Goal: Task Accomplishment & Management: Complete application form

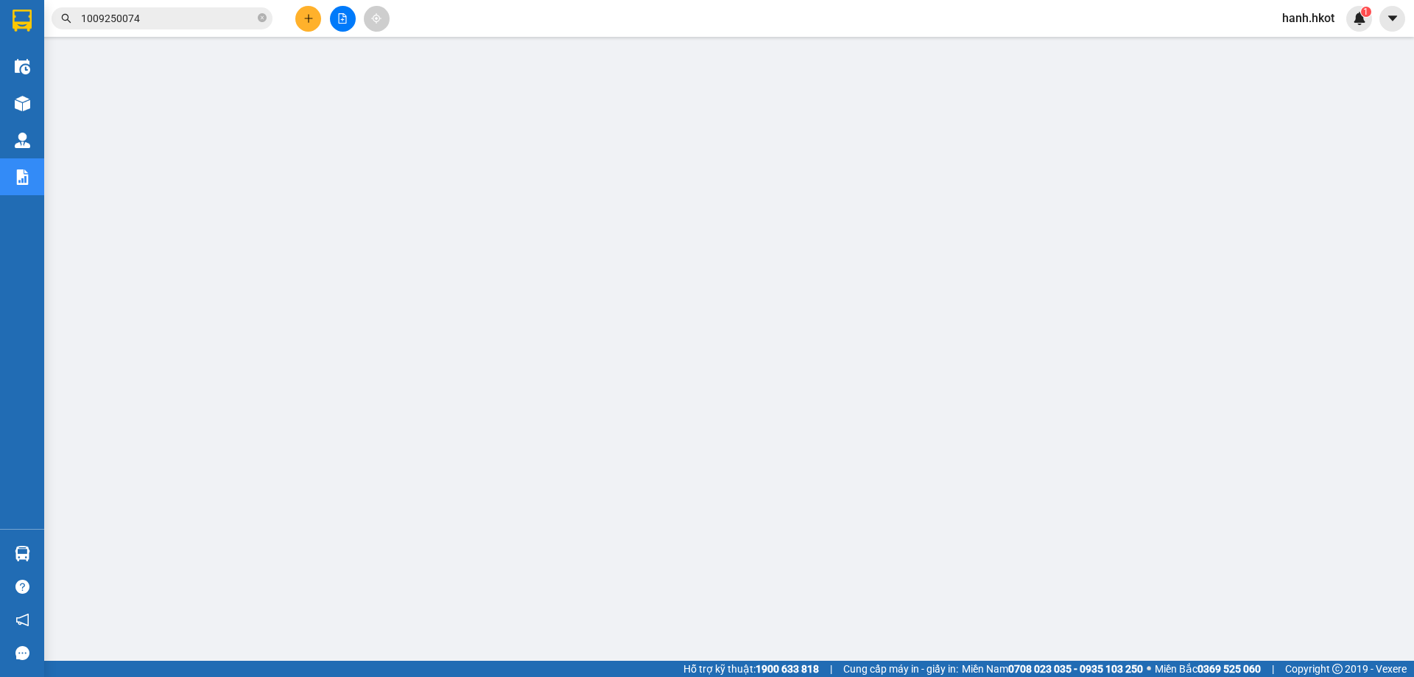
click at [221, 32] on div "Kết quả tìm kiếm ( 1 ) Bộ lọc Mã ĐH Trạng thái Món hàng Thu hộ Tổng cước Chưa c…" at bounding box center [707, 18] width 1414 height 37
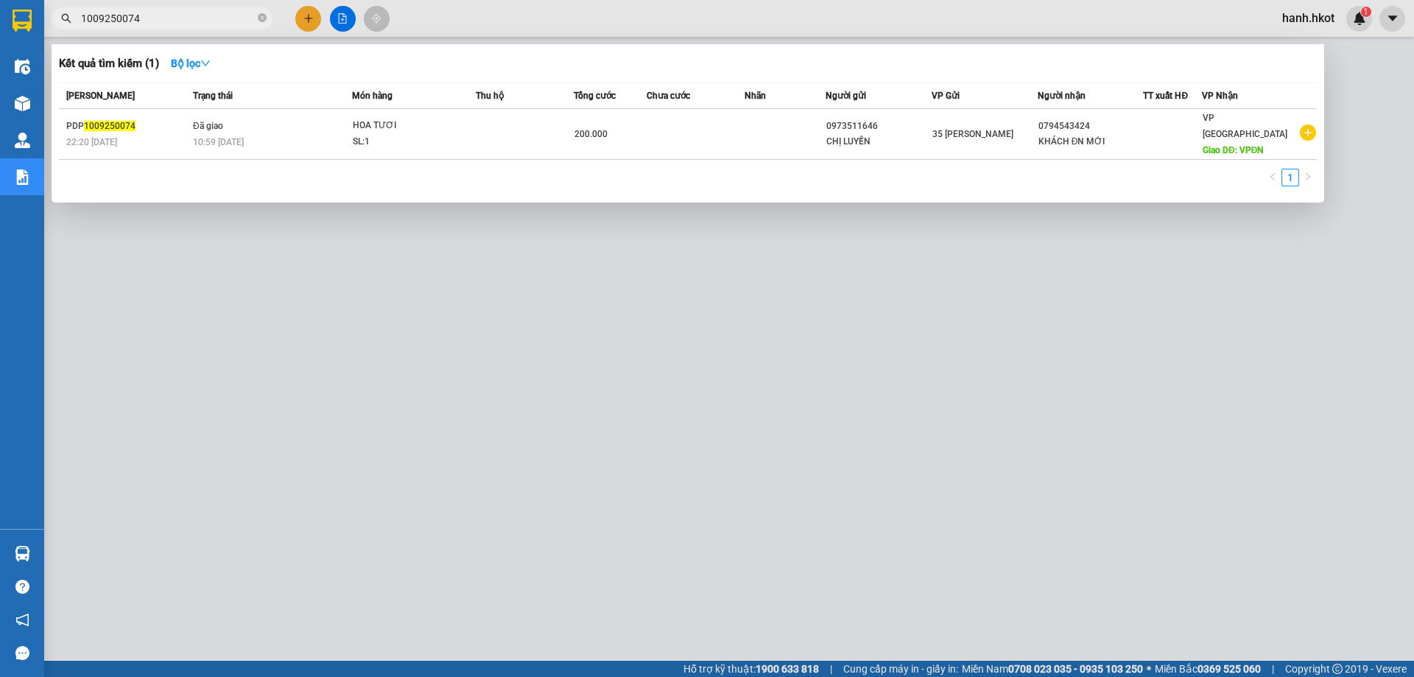
click at [221, 26] on input "1009250074" at bounding box center [168, 18] width 174 height 16
paste input "NB1109250075"
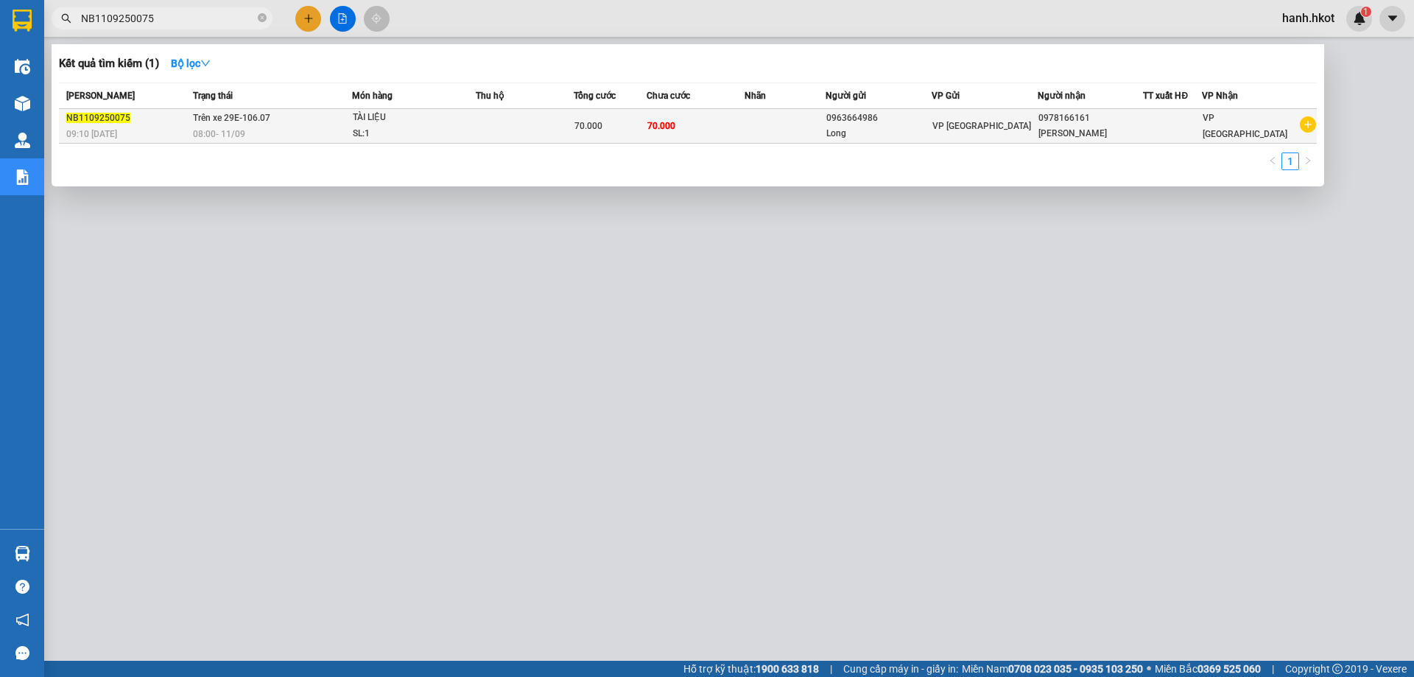
type input "NB1109250075"
click at [561, 130] on td at bounding box center [525, 126] width 98 height 35
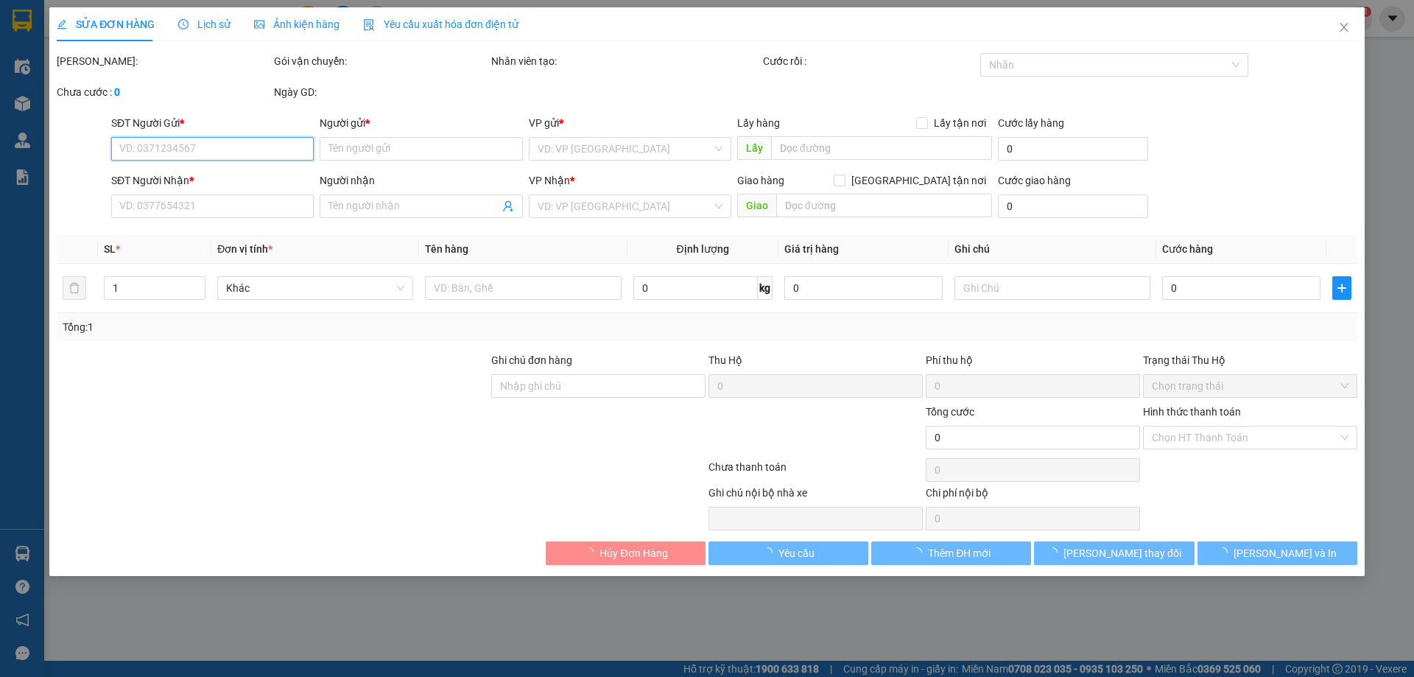
type input "0963664986"
type input "Long"
type input "0978166161"
type input "[PERSON_NAME]"
type input "70.000"
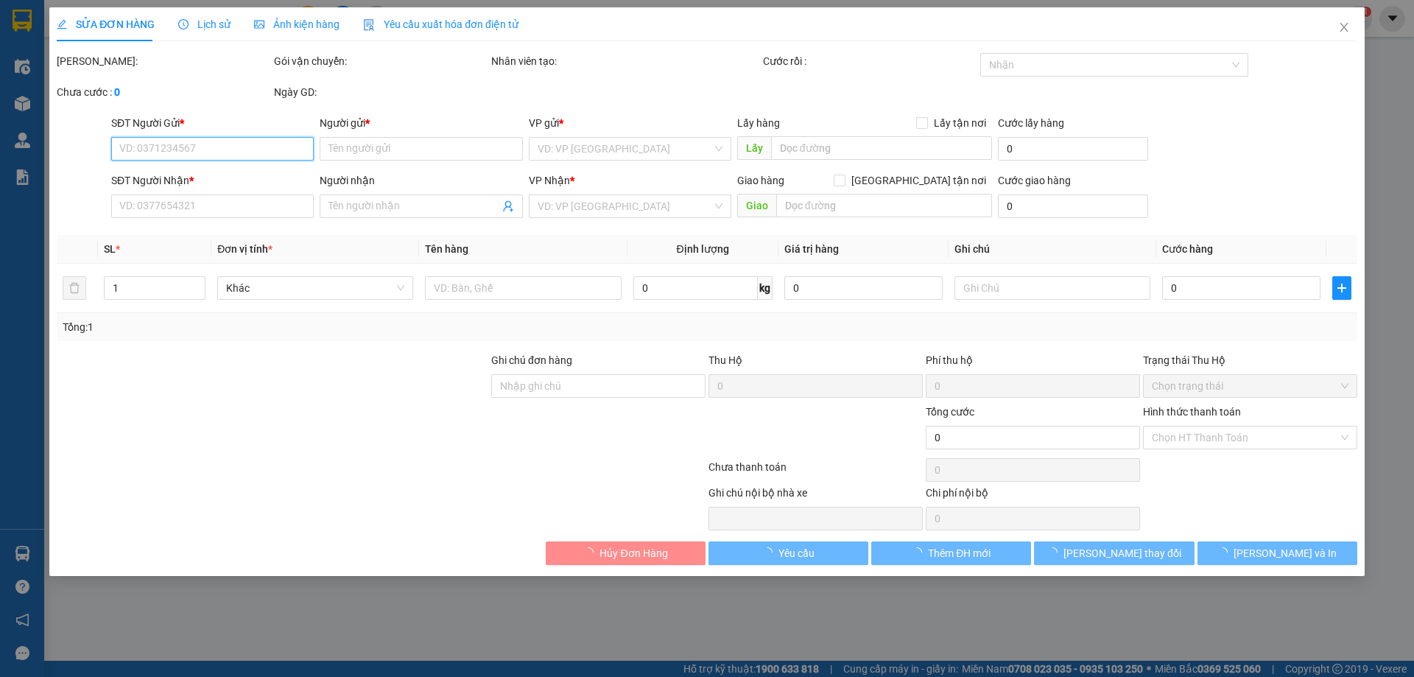
type input "70.000"
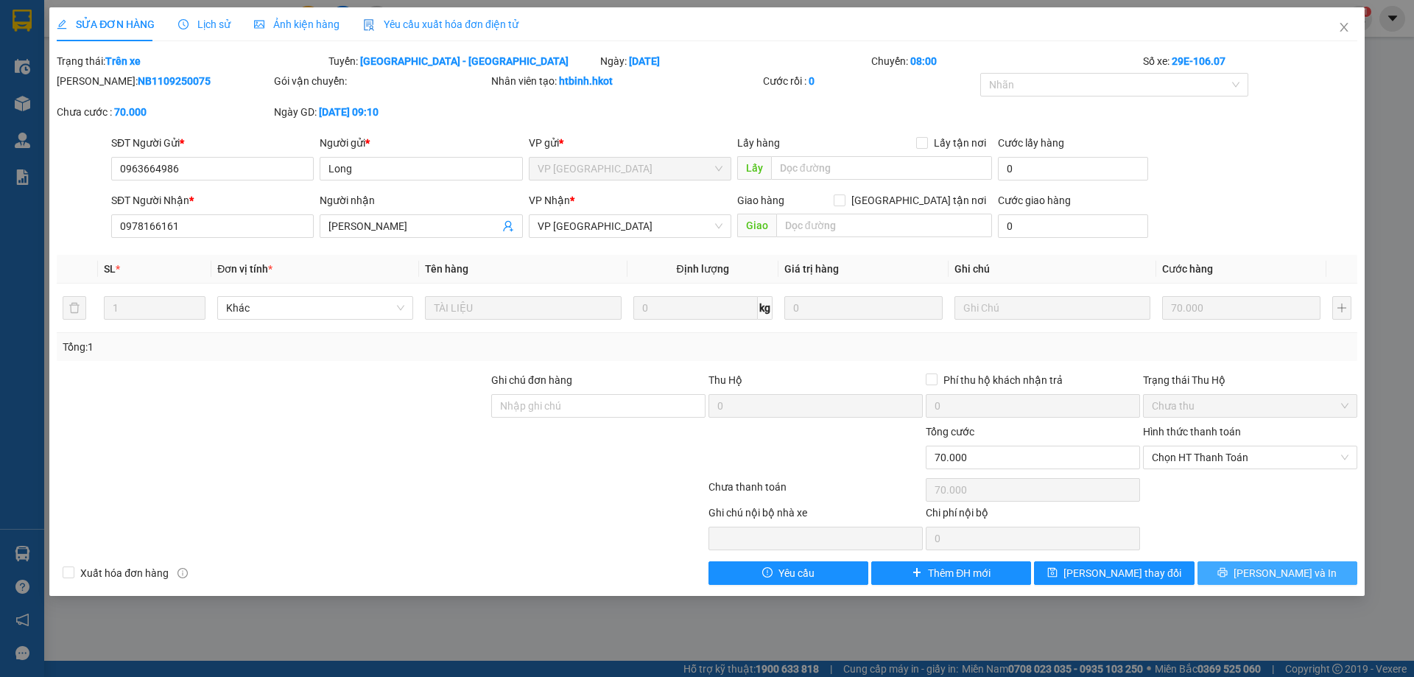
click at [1270, 576] on span "[PERSON_NAME] và In" at bounding box center [1285, 573] width 103 height 16
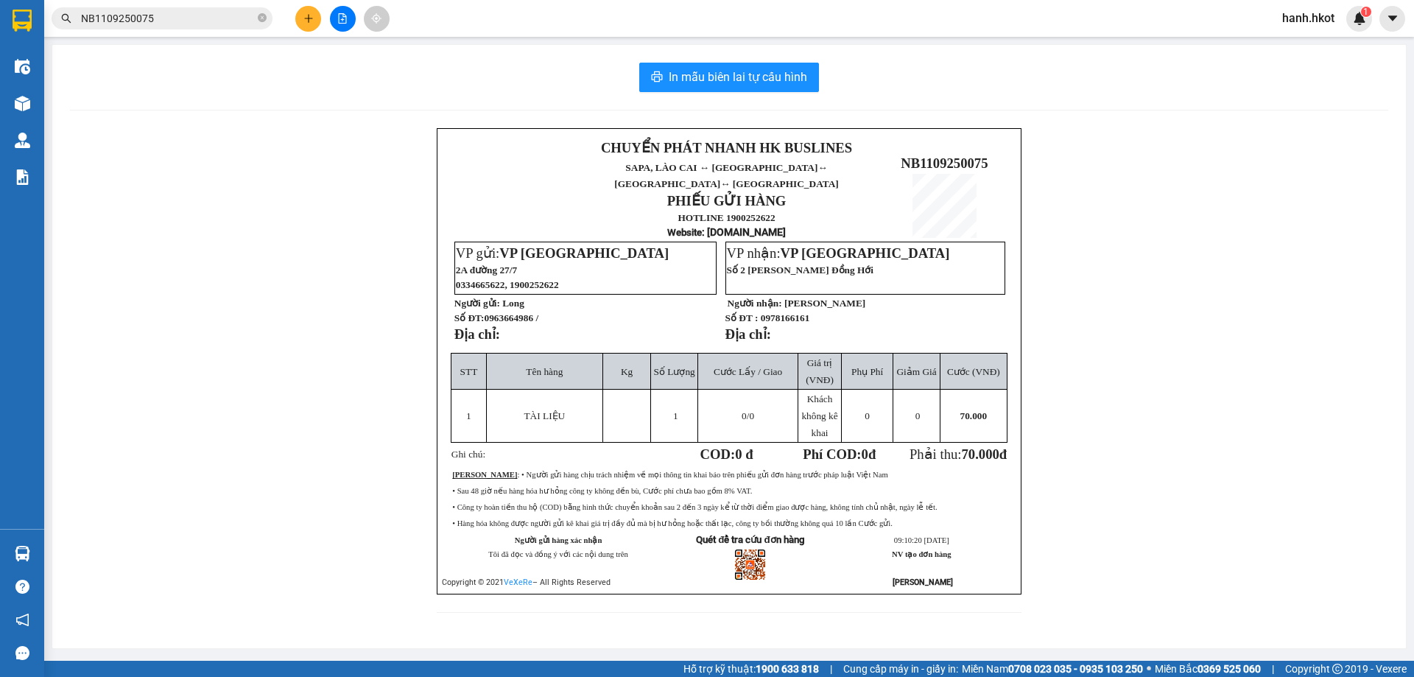
drag, startPoint x: 137, startPoint y: 7, endPoint x: 138, endPoint y: 21, distance: 14.8
click at [138, 18] on div "Kết quả tìm kiếm ( 1 ) Bộ lọc Mã ĐH Trạng thái Món hàng Thu hộ Tổng cước Chưa c…" at bounding box center [707, 18] width 1414 height 37
click at [138, 21] on input "NB1109250075" at bounding box center [168, 18] width 174 height 16
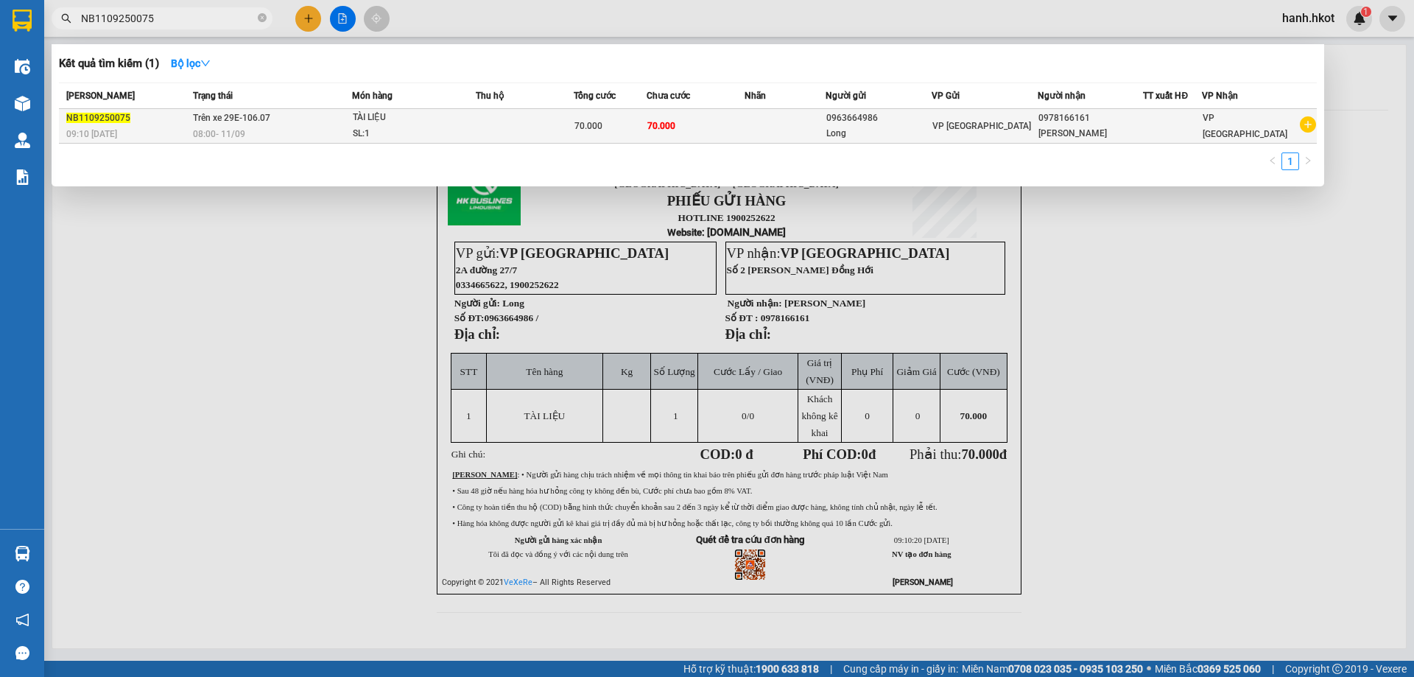
click at [217, 114] on span "Trên xe 29E-106.07" at bounding box center [231, 118] width 77 height 10
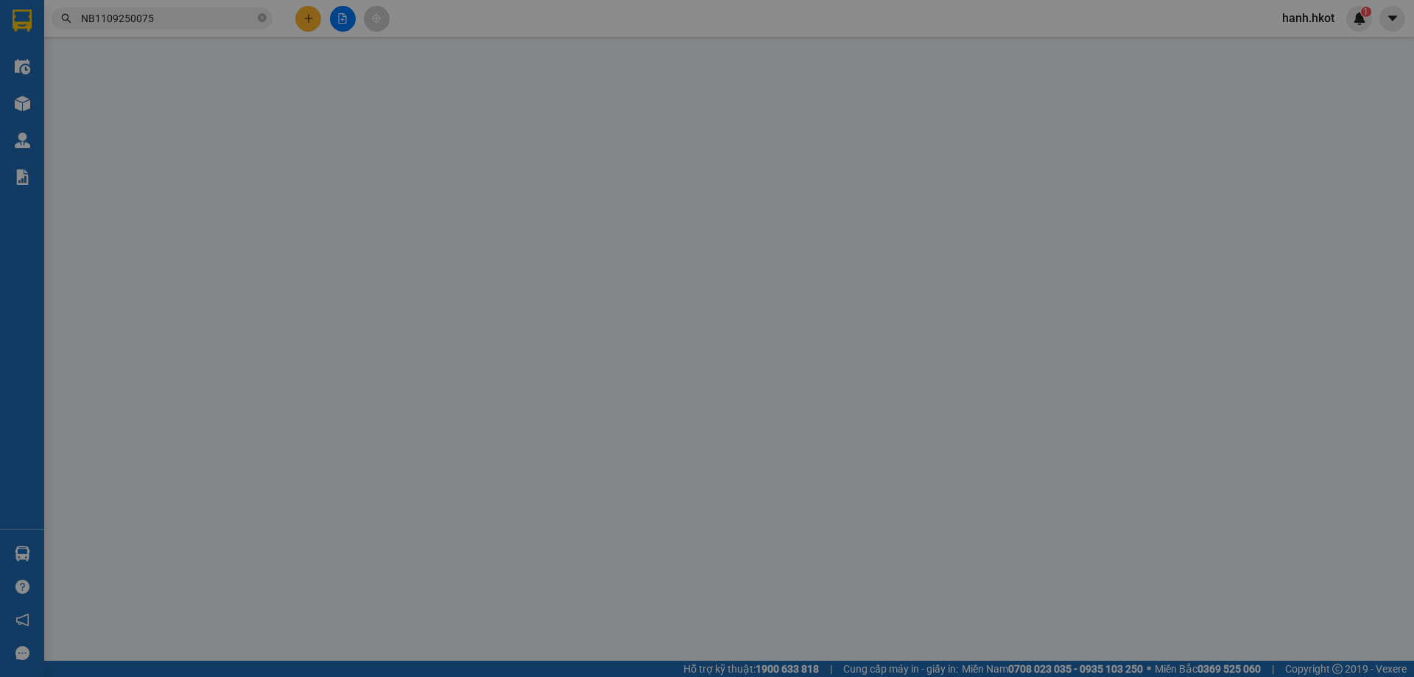
type input "0963664986"
type input "Long"
type input "0978166161"
type input "[PERSON_NAME]"
type input "70.000"
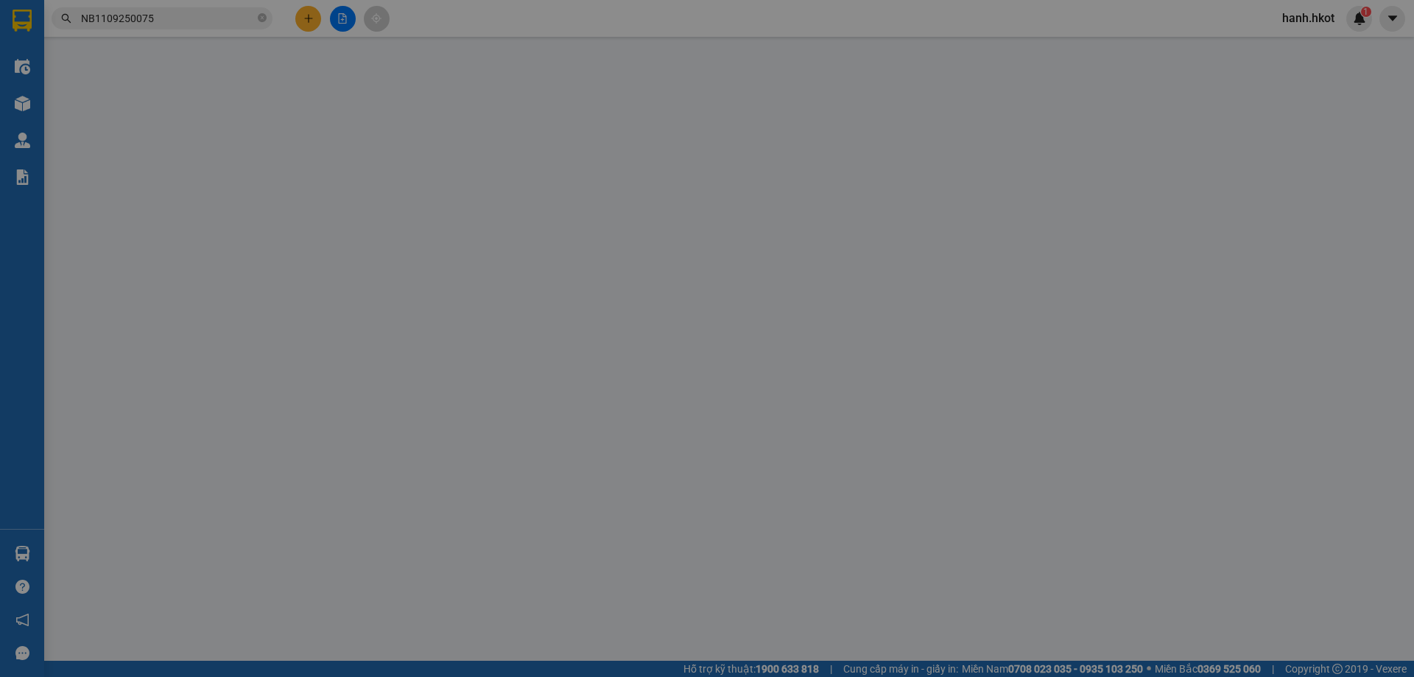
type input "70.000"
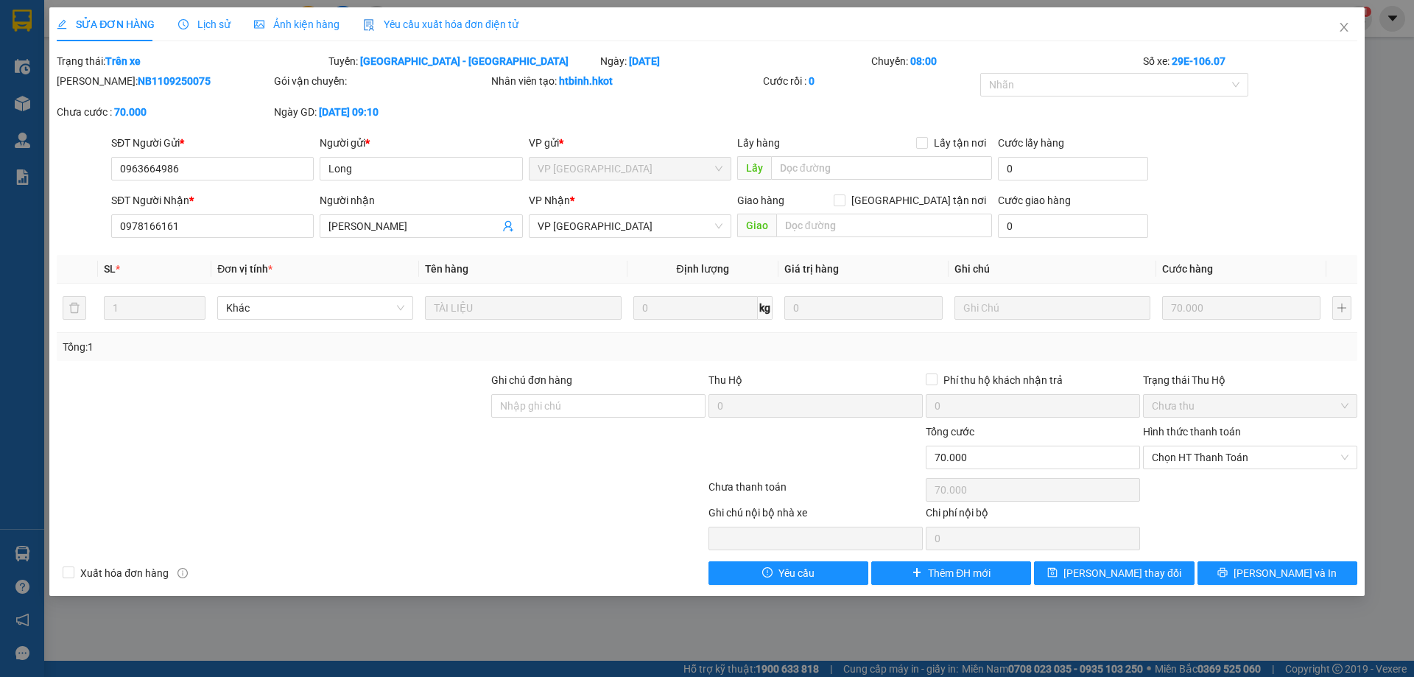
click at [200, 31] on div "Lịch sử" at bounding box center [204, 24] width 52 height 16
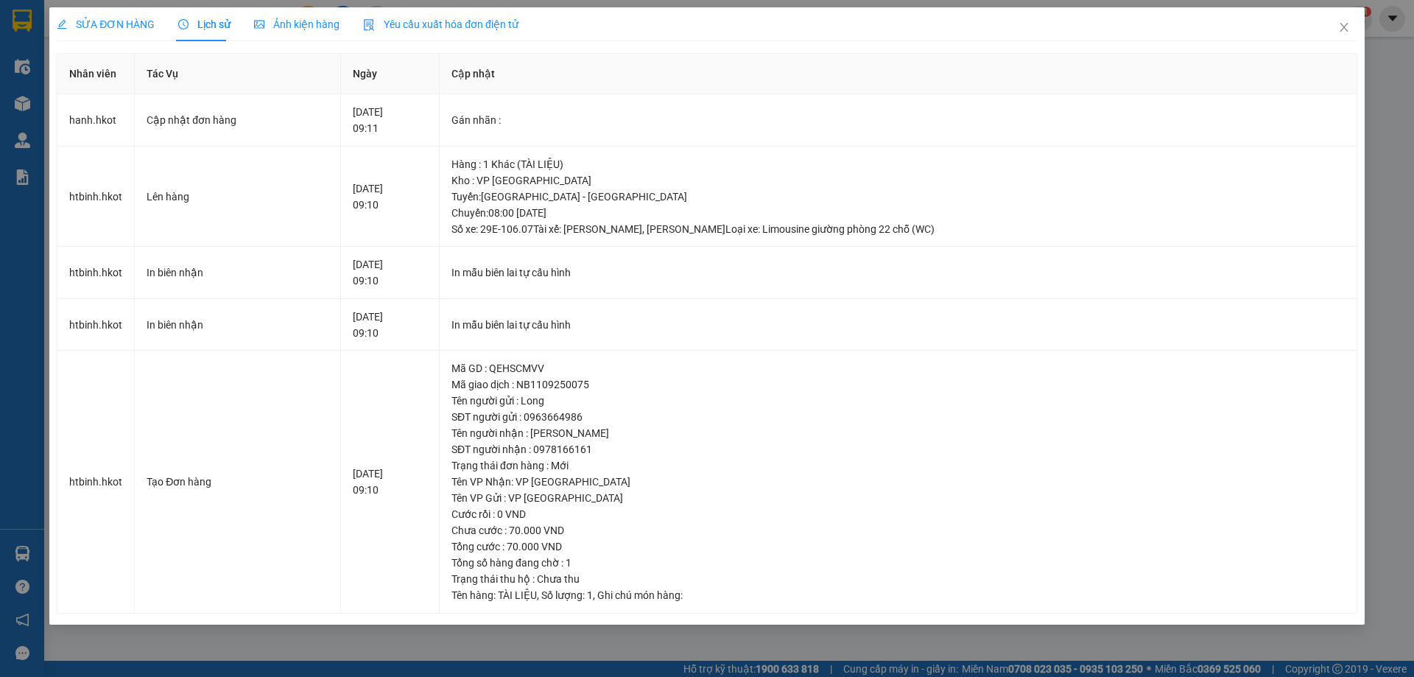
drag, startPoint x: 83, startPoint y: 15, endPoint x: 81, endPoint y: 1, distance: 13.3
click at [84, 15] on div "SỬA ĐƠN HÀNG" at bounding box center [106, 24] width 98 height 34
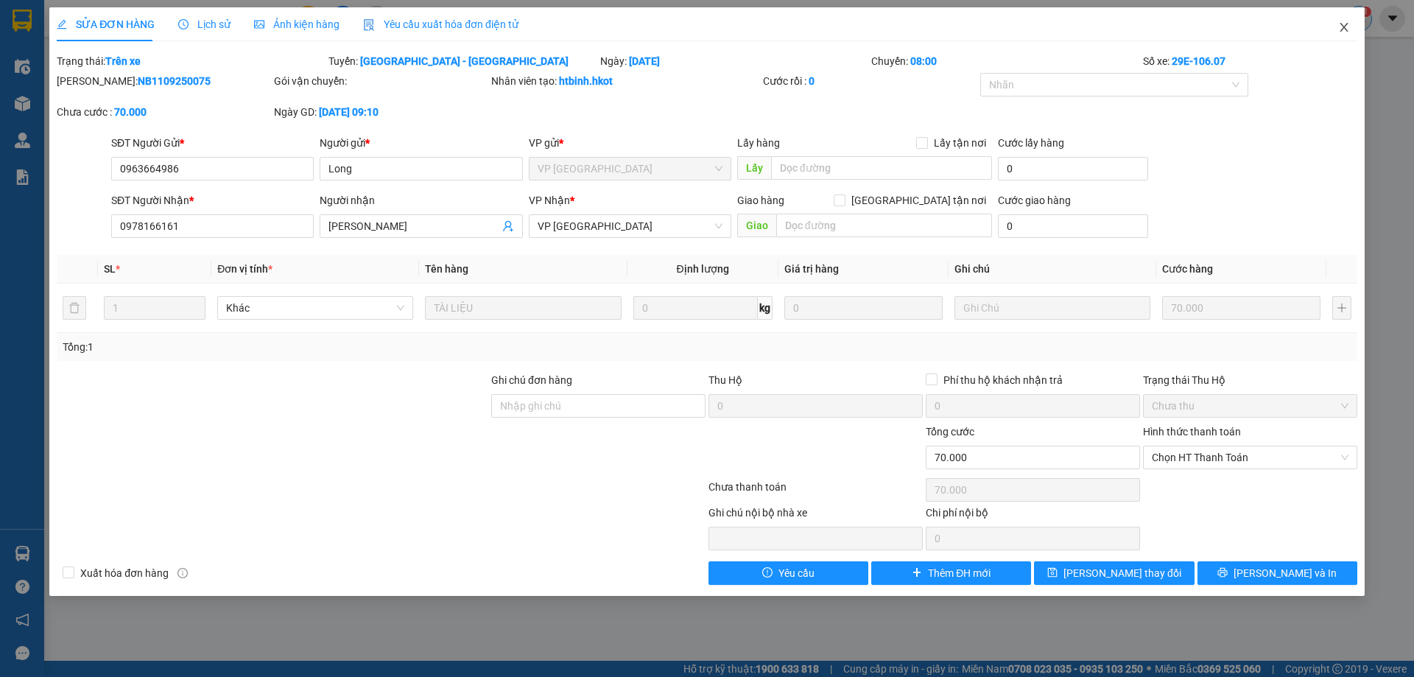
click at [1347, 27] on icon "close" at bounding box center [1344, 27] width 12 height 12
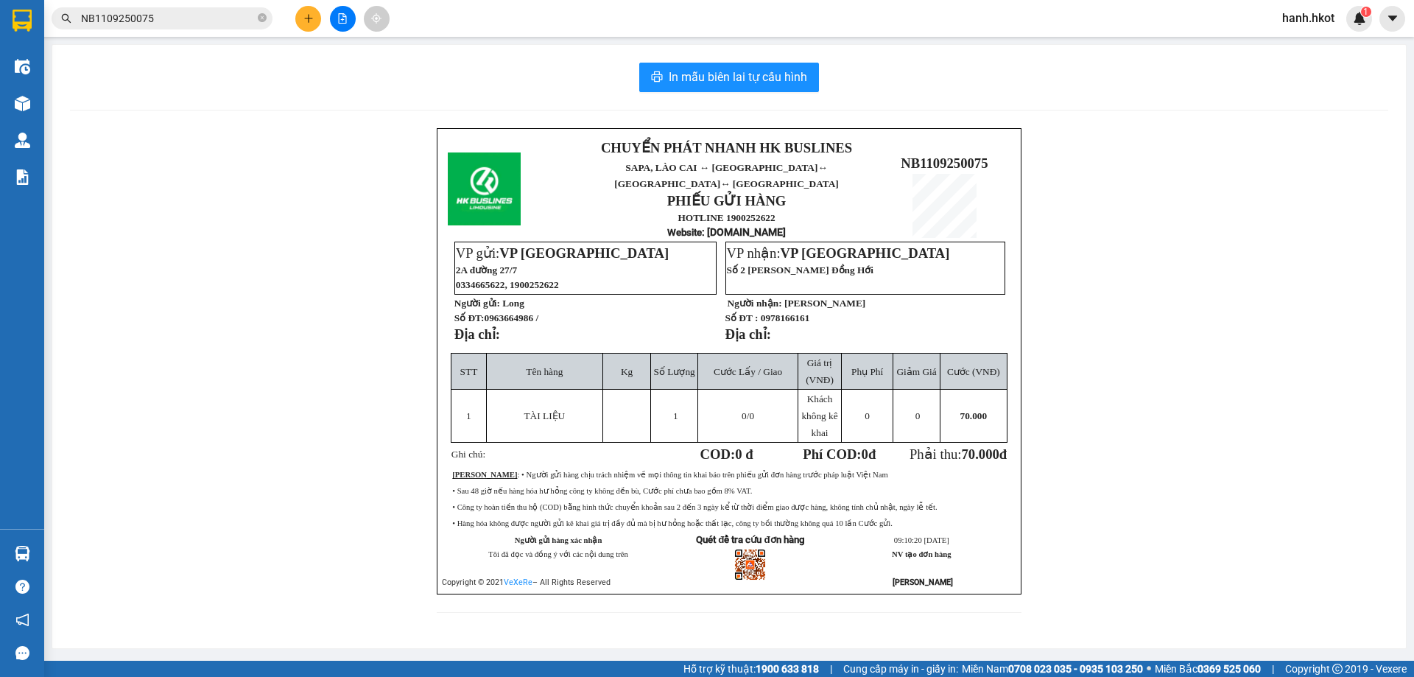
click at [268, 427] on div "CHUYỂN PHÁT NHANH HK BUSLINES SAPA, [GEOGRAPHIC_DATA] ↔ [GEOGRAPHIC_DATA] ↔ [GE…" at bounding box center [729, 379] width 1319 height 502
